Goal: Transaction & Acquisition: Purchase product/service

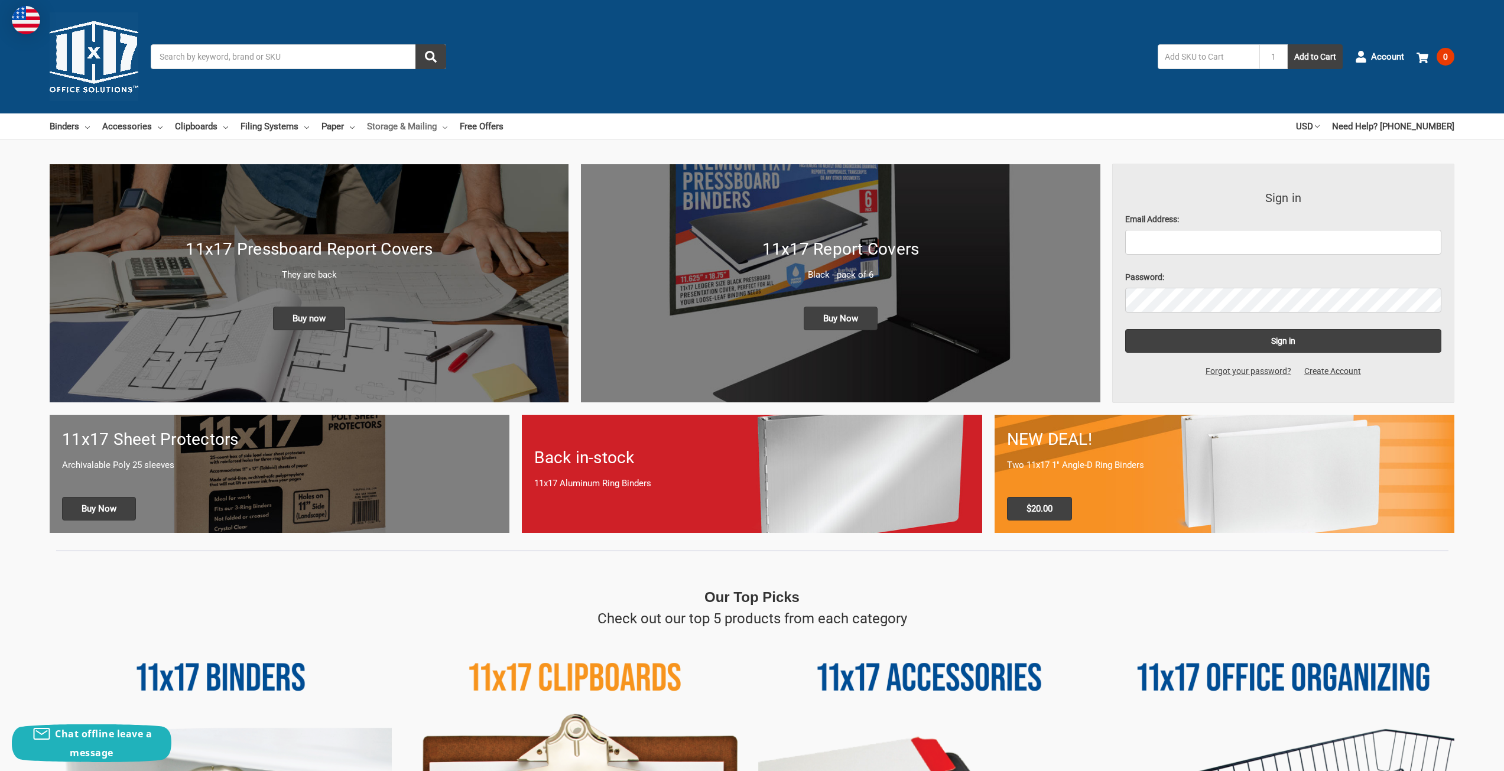
click at [396, 129] on link "Storage & Mailing" at bounding box center [407, 126] width 80 height 26
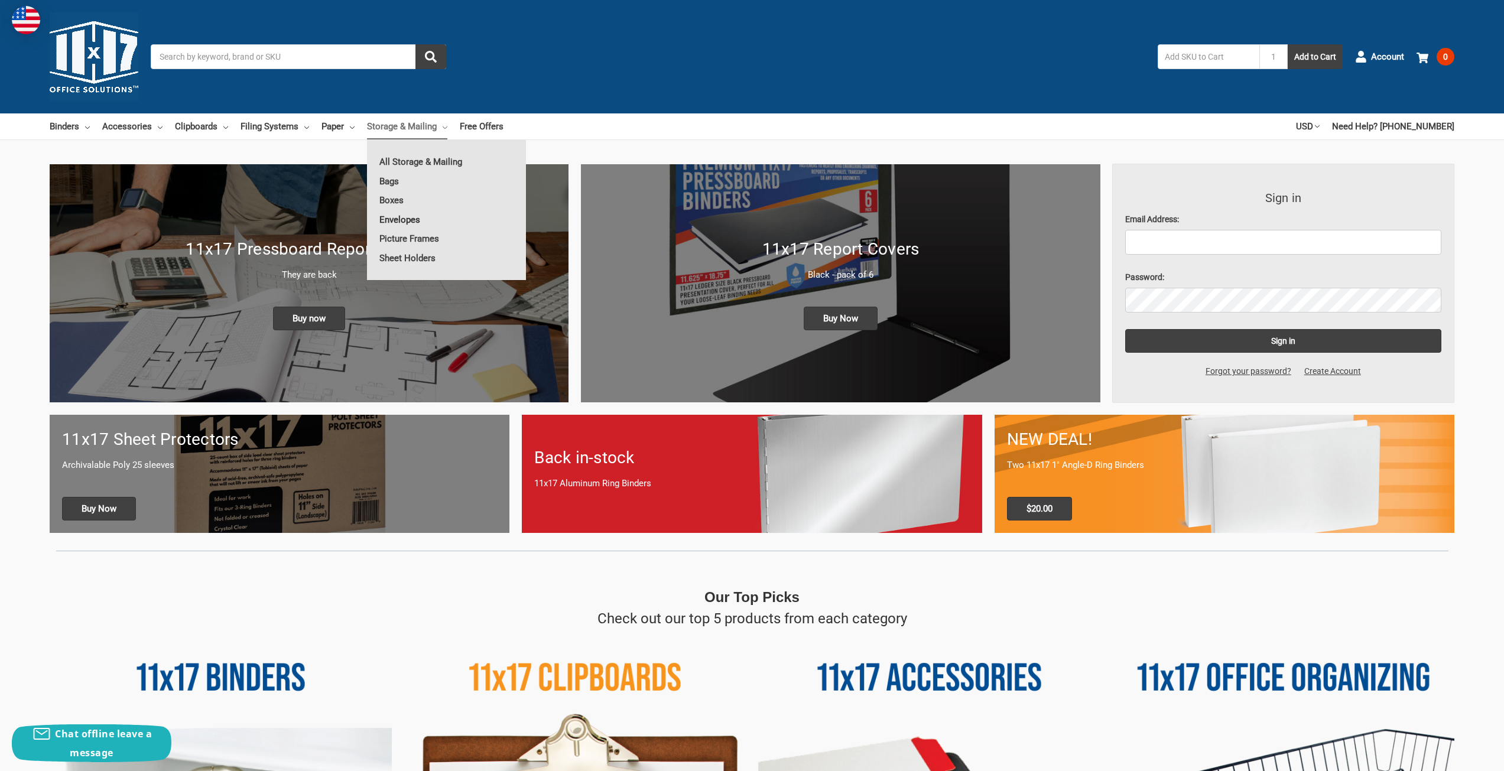
click at [397, 220] on link "Envelopes" at bounding box center [446, 219] width 159 height 19
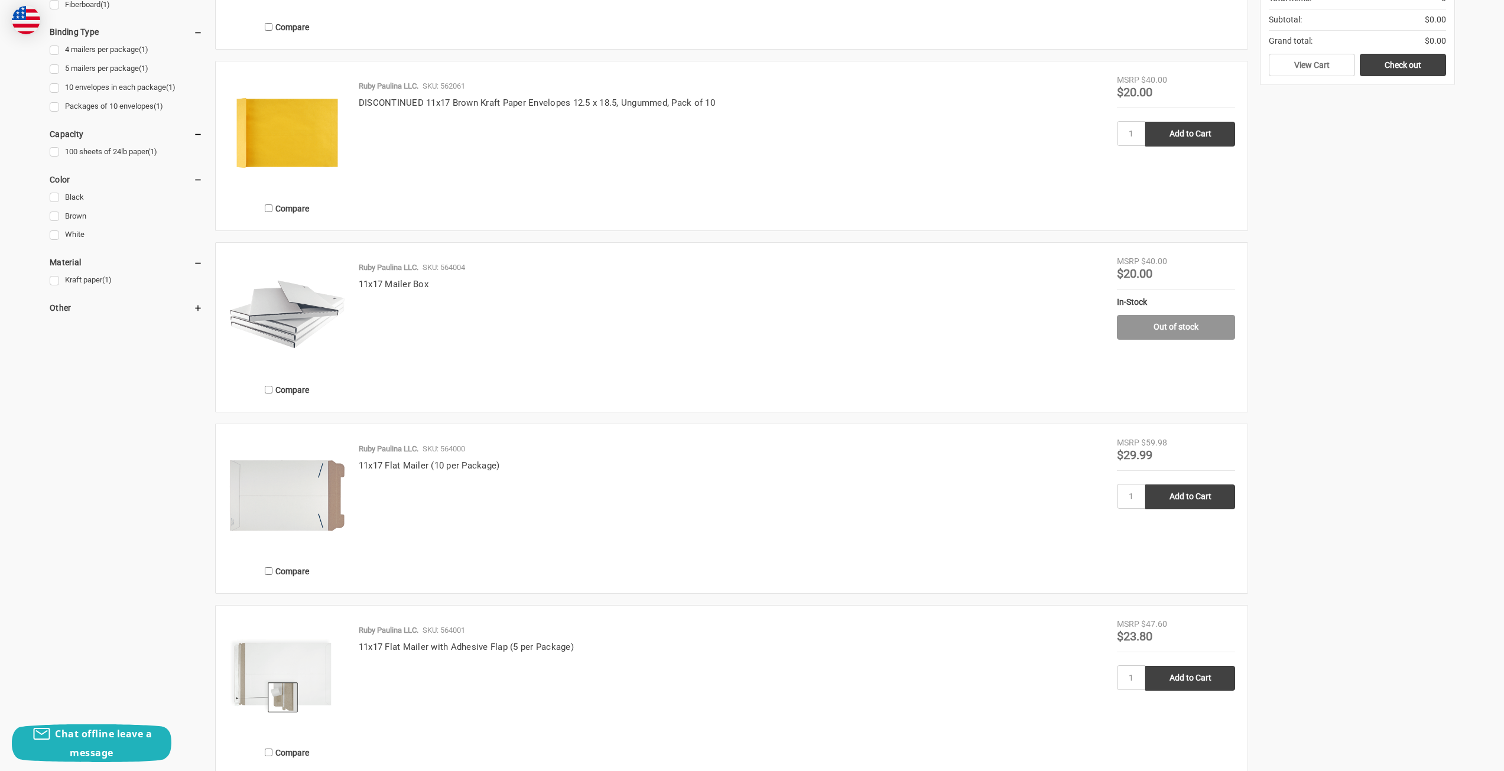
scroll to position [59, 0]
